Goal: Use online tool/utility: Use online tool/utility

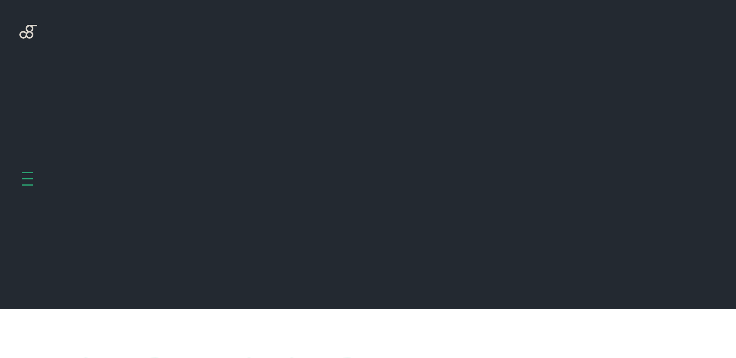
scroll to position [310, 0]
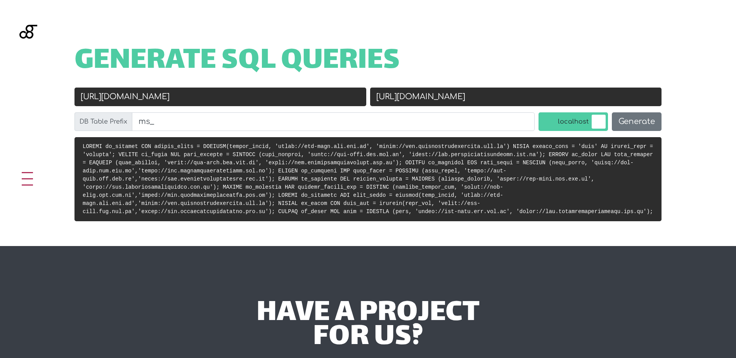
click at [244, 98] on input "[URL][DOMAIN_NAME]" at bounding box center [220, 97] width 292 height 19
click at [407, 97] on input "[URL][DOMAIN_NAME]" at bounding box center [516, 97] width 292 height 19
paste input "://localhost/moys"
type input "[URL]"
click at [641, 122] on button "Generate" at bounding box center [637, 121] width 50 height 19
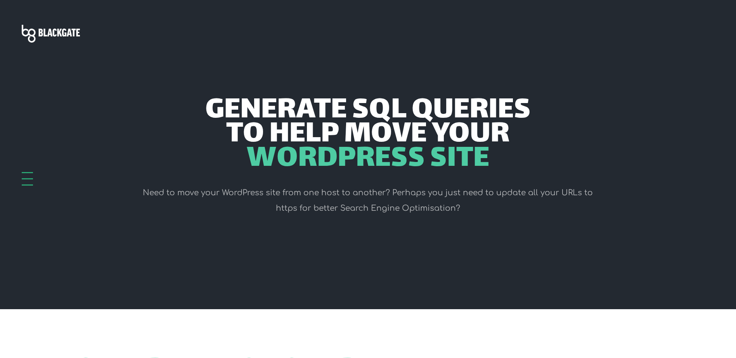
scroll to position [310, 0]
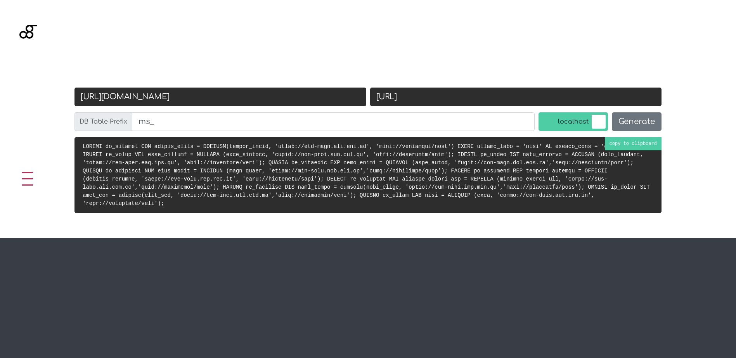
click at [321, 169] on code at bounding box center [366, 175] width 567 height 63
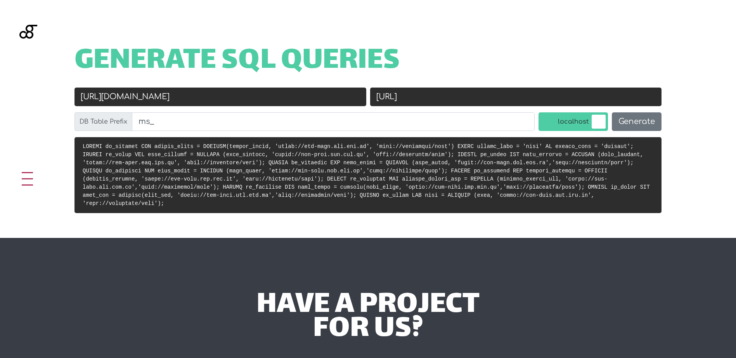
click at [427, 111] on div "New URL [URL]" at bounding box center [516, 100] width 296 height 25
click at [426, 90] on input "[URL]" at bounding box center [516, 97] width 292 height 19
